Goal: Task Accomplishment & Management: Use online tool/utility

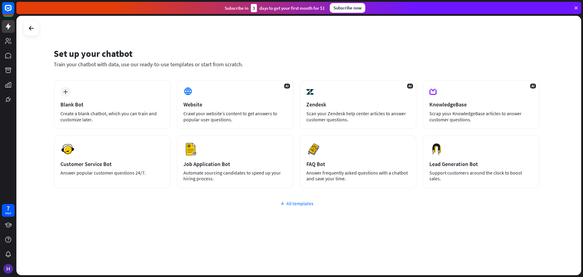
click at [300, 203] on div "All templates" at bounding box center [297, 203] width 486 height 6
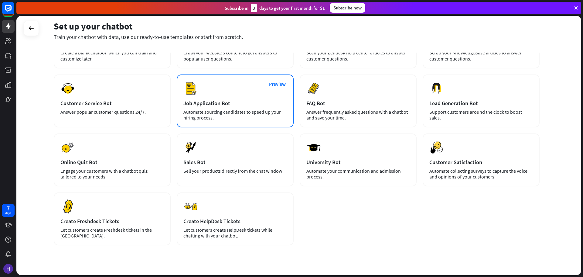
scroll to position [30, 0]
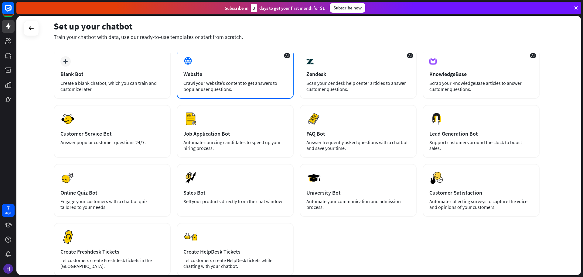
click at [233, 85] on div "Crawl your website’s content to get answers to popular user questions." at bounding box center [235, 86] width 104 height 12
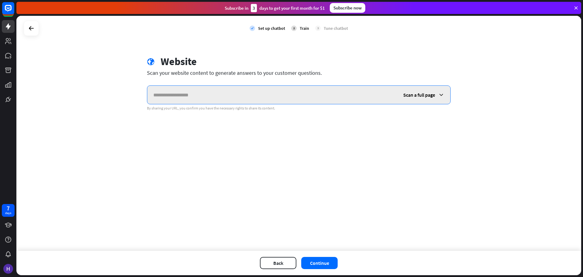
click at [221, 96] on input "text" at bounding box center [272, 95] width 250 height 18
paste input "**********"
type input "**********"
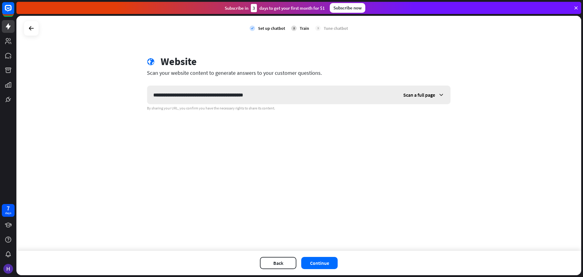
click at [413, 98] on div "Scan a full page" at bounding box center [423, 95] width 53 height 18
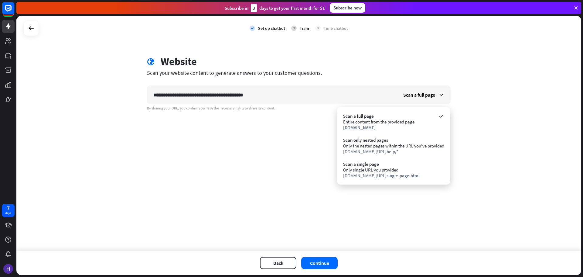
click at [289, 148] on div "**********" at bounding box center [298, 133] width 565 height 235
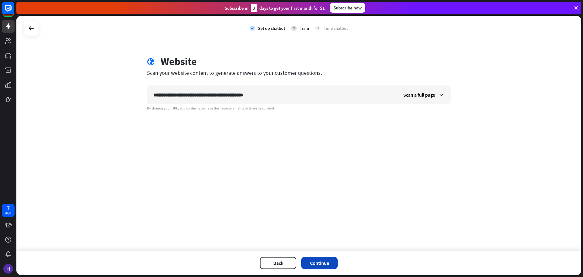
click at [314, 260] on button "Continue" at bounding box center [319, 263] width 36 height 12
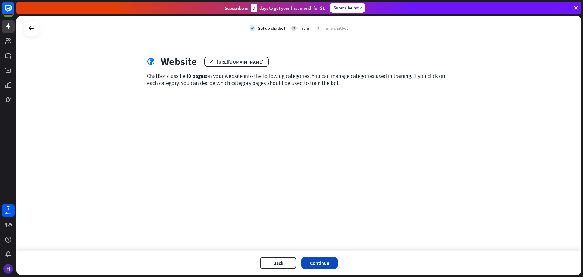
click at [318, 259] on button "Continue" at bounding box center [319, 263] width 36 height 12
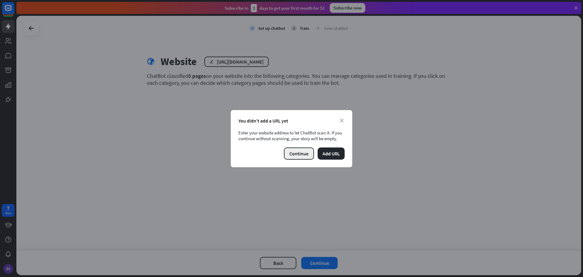
click at [304, 154] on button "Continue" at bounding box center [299, 153] width 30 height 12
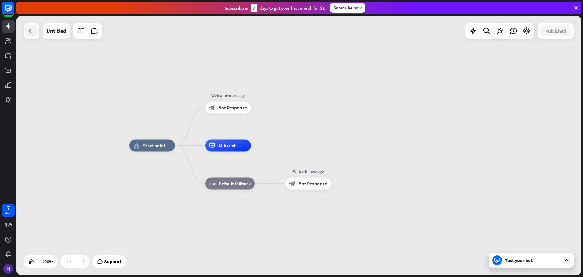
click at [33, 32] on icon at bounding box center [31, 30] width 7 height 7
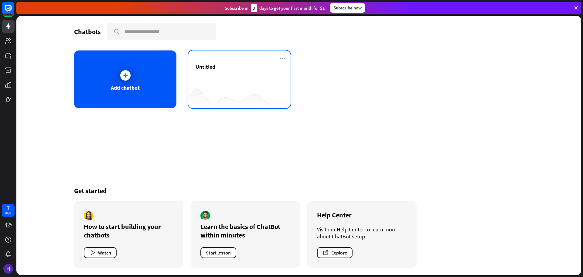
click at [279, 58] on div "Untitled" at bounding box center [239, 79] width 102 height 58
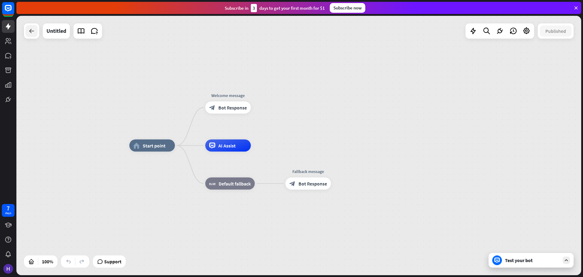
click at [37, 31] on div at bounding box center [32, 31] width 12 height 12
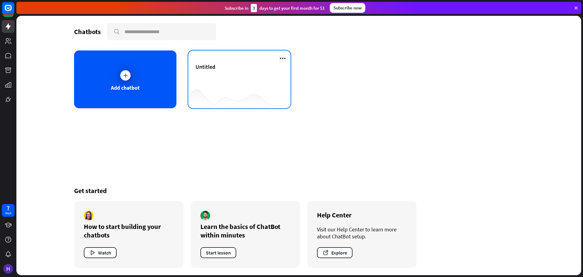
click at [283, 57] on icon at bounding box center [282, 58] width 7 height 7
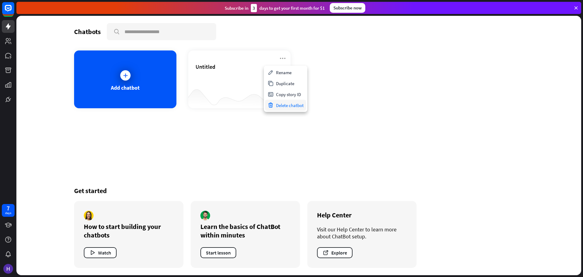
click at [301, 104] on div "Delete chatbot" at bounding box center [285, 105] width 41 height 11
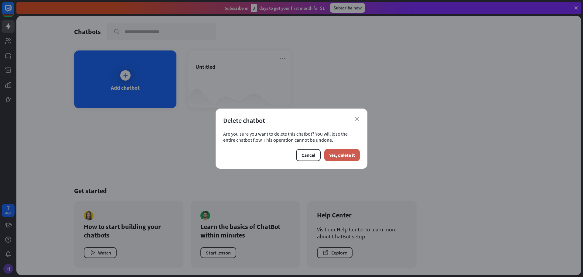
click at [340, 152] on button "Yes, delete it" at bounding box center [342, 155] width 36 height 12
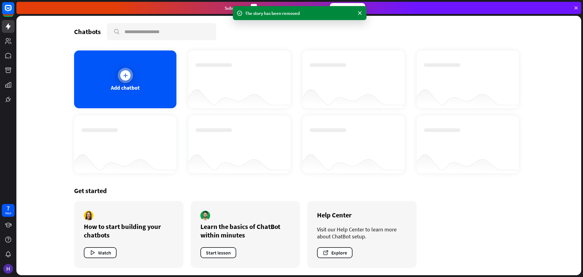
click at [121, 75] on div at bounding box center [125, 75] width 10 height 10
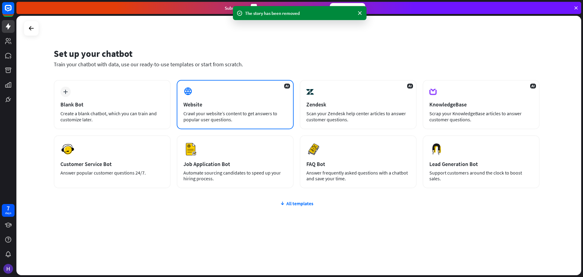
click at [255, 101] on div "Website" at bounding box center [235, 104] width 104 height 7
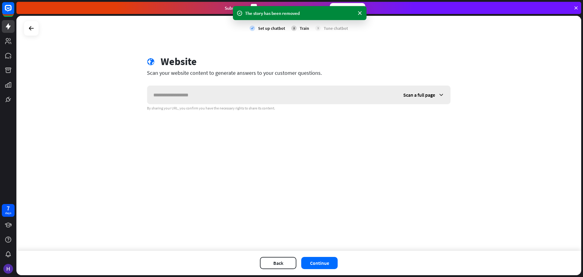
click at [421, 99] on div "Scan a full page" at bounding box center [423, 95] width 53 height 18
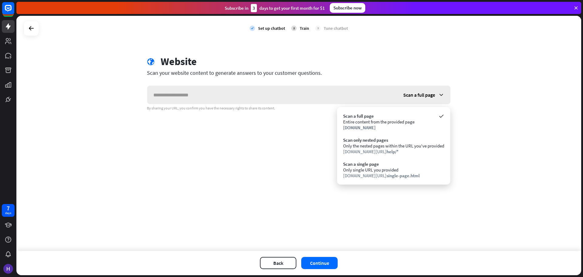
click at [417, 97] on span "Scan a full page" at bounding box center [419, 95] width 32 height 6
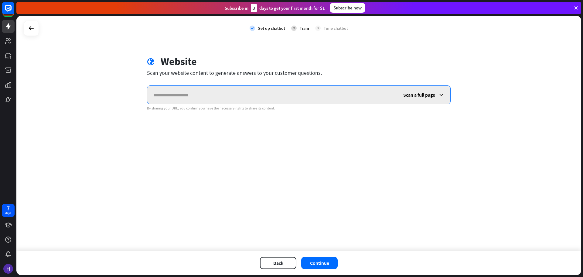
click at [245, 98] on input "text" at bounding box center [272, 95] width 250 height 18
click at [245, 92] on input "text" at bounding box center [272, 95] width 250 height 18
paste input "**********"
type input "**********"
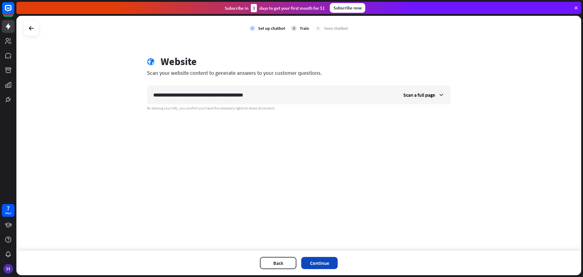
click at [320, 256] on div "Back Continue" at bounding box center [298, 262] width 565 height 24
click at [319, 259] on button "Continue" at bounding box center [319, 263] width 36 height 12
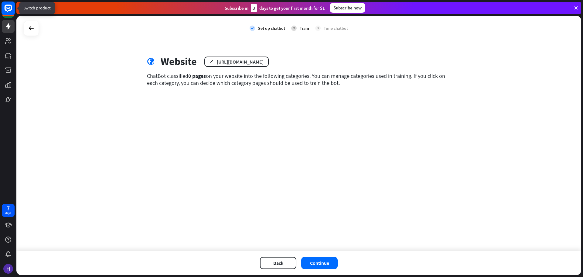
click at [9, 10] on icon at bounding box center [8, 8] width 7 height 7
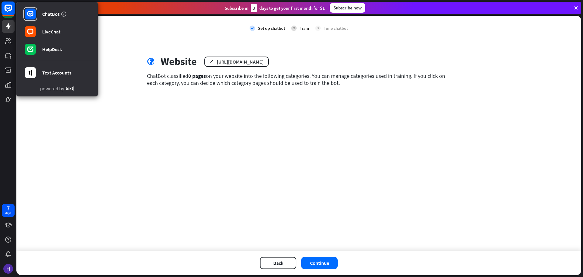
click at [9, 10] on icon at bounding box center [8, 8] width 7 height 7
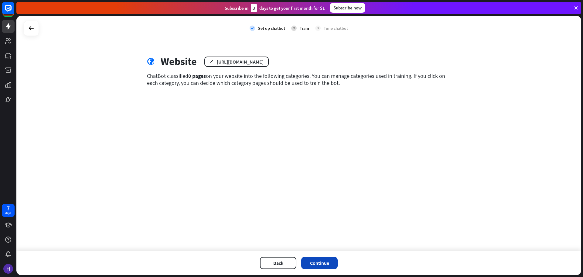
click at [309, 265] on button "Continue" at bounding box center [319, 263] width 36 height 12
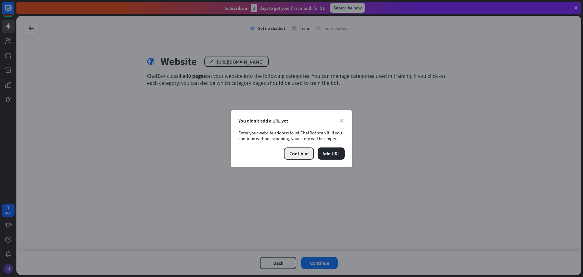
click at [299, 154] on button "Continue" at bounding box center [299, 153] width 30 height 12
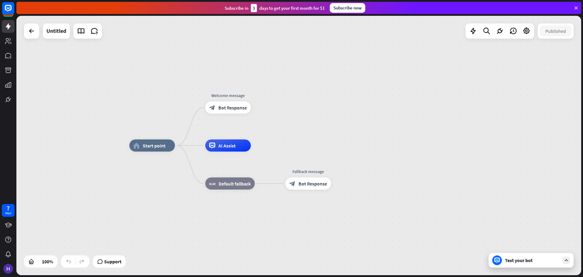
click at [506, 260] on div "Test your bot" at bounding box center [532, 260] width 55 height 6
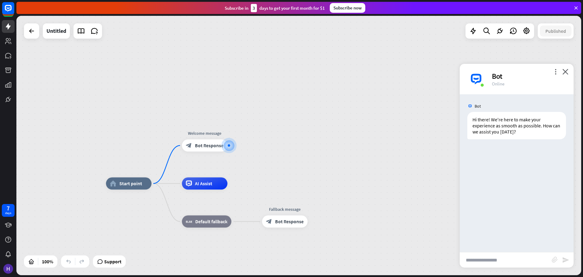
click at [506, 260] on input "text" at bounding box center [506, 259] width 92 height 15
type input "**********"
